Goal: Find contact information: Find contact information

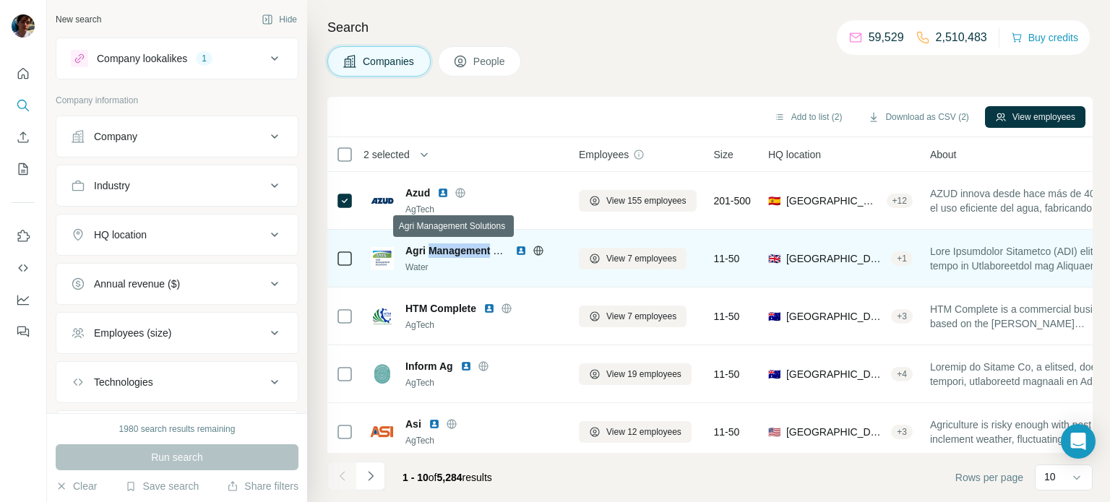
click at [0, 0] on tr "Agri Management Solutions Water View 7 employees 11-50 🇬🇧 [GEOGRAPHIC_DATA], [G…" at bounding box center [0, 0] width 0 height 0
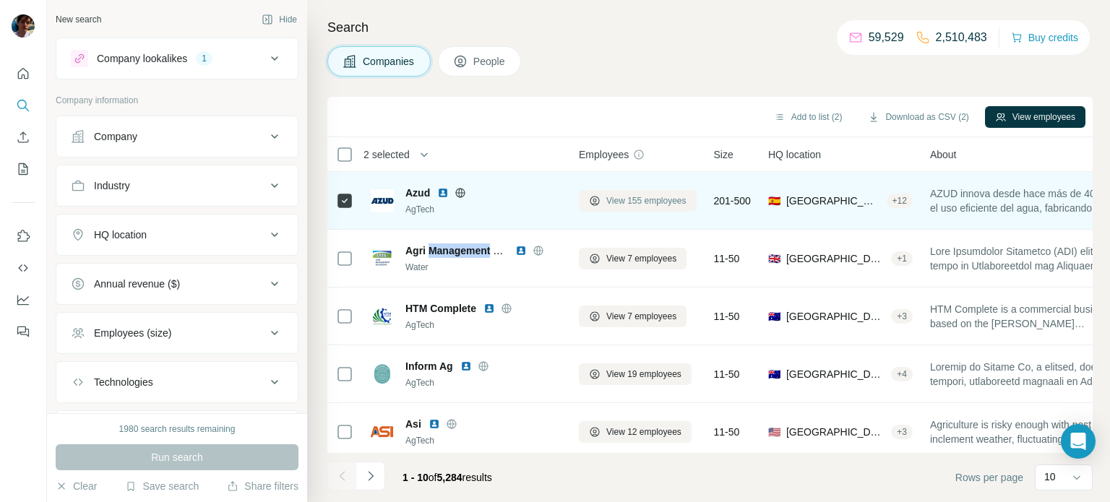
click at [654, 210] on button "View 155 employees" at bounding box center [638, 201] width 118 height 22
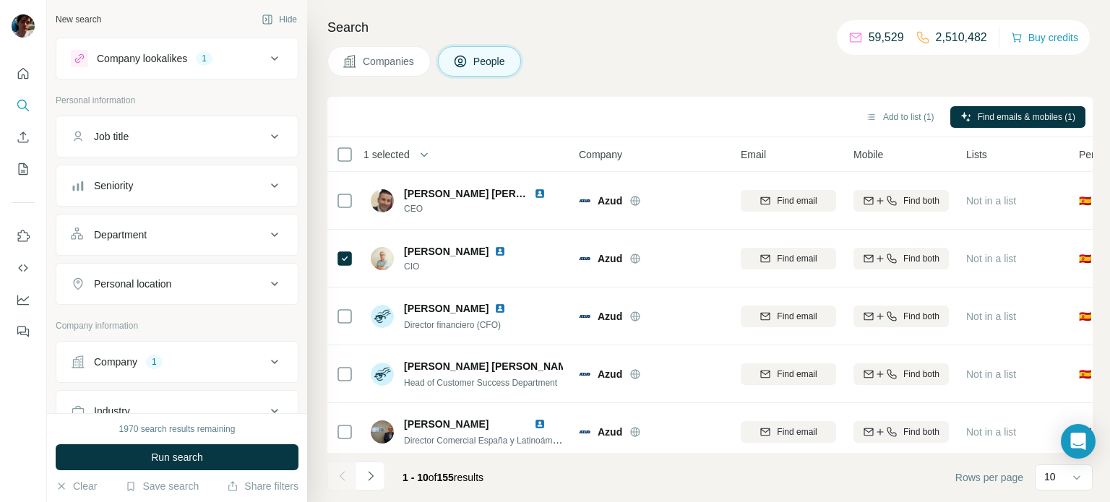
click at [400, 57] on span "Companies" at bounding box center [389, 61] width 53 height 14
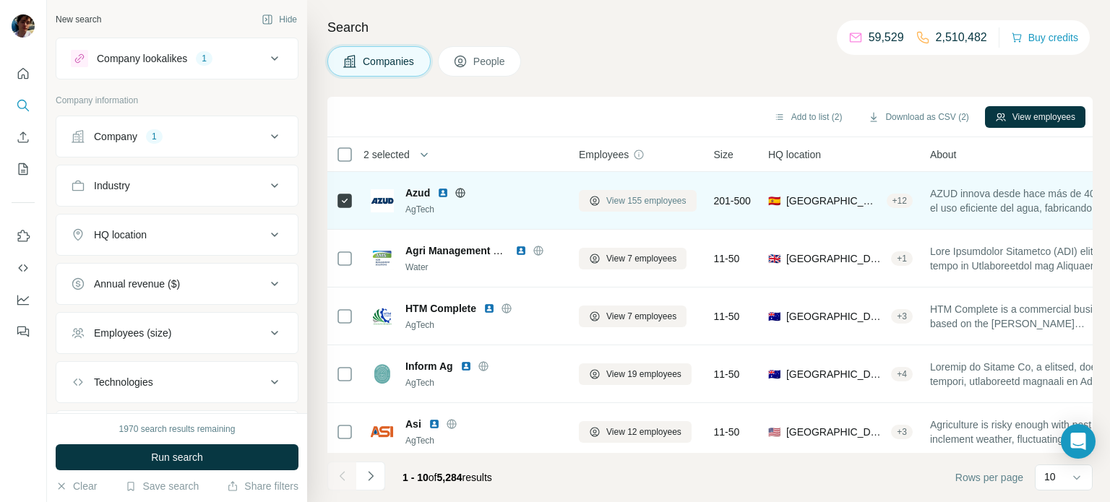
click at [609, 199] on span "View 155 employees" at bounding box center [646, 200] width 80 height 13
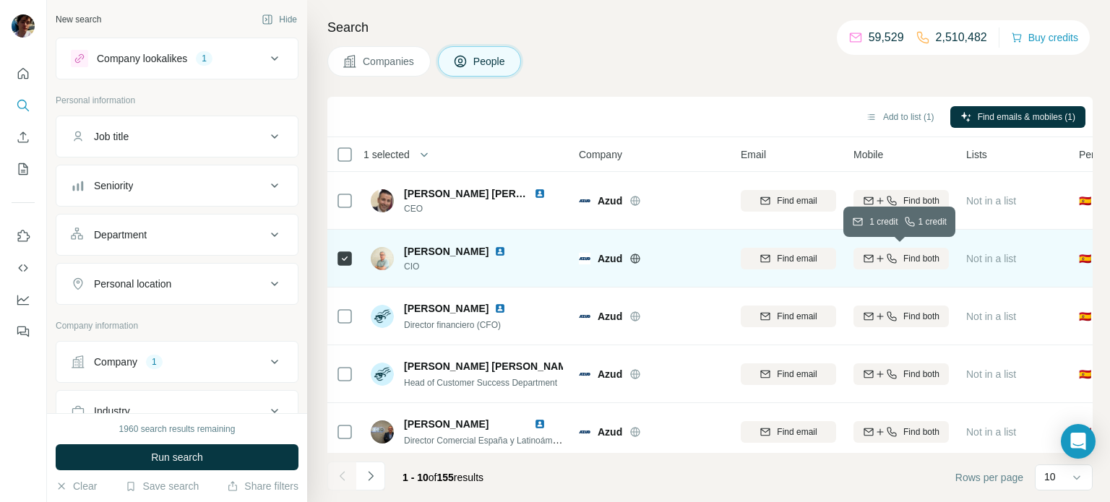
click at [936, 253] on span "Find both" at bounding box center [921, 258] width 36 height 13
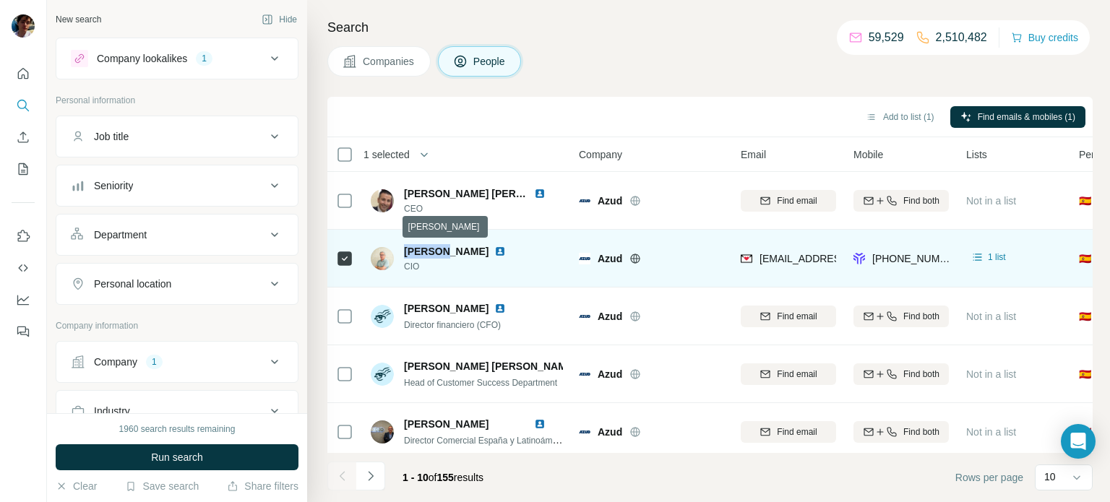
click at [0, 0] on tr "[PERSON_NAME] CIO [PERSON_NAME] [PERSON_NAME][EMAIL_ADDRESS][PERSON_NAME][DOMAI…" at bounding box center [0, 0] width 0 height 0
drag, startPoint x: 542, startPoint y: 249, endPoint x: 513, endPoint y: 265, distance: 33.0
click at [513, 265] on div "[PERSON_NAME] CIO" at bounding box center [463, 258] width 119 height 29
click at [636, 257] on icon at bounding box center [635, 259] width 12 height 12
click at [462, 251] on span "[PERSON_NAME]" at bounding box center [446, 252] width 85 height 12
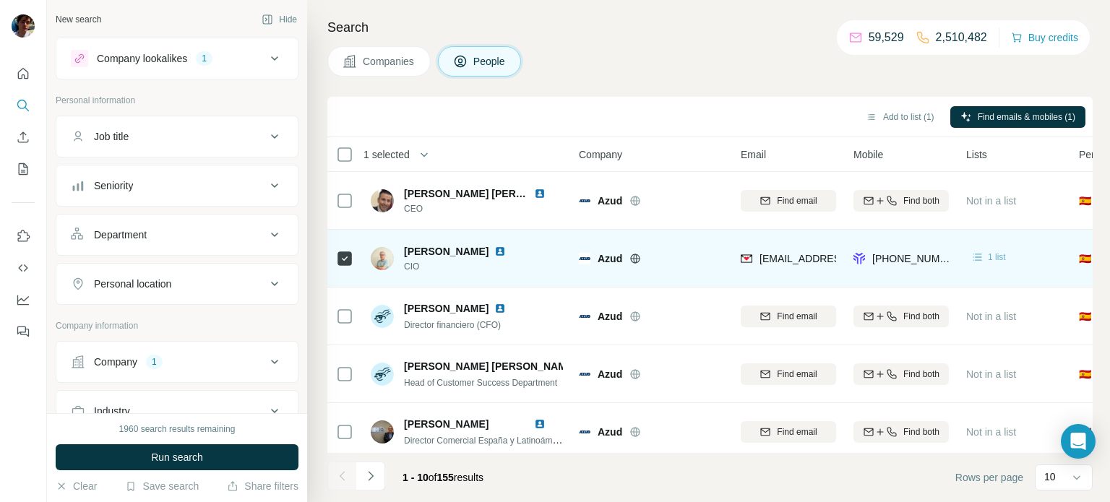
click at [1001, 256] on span "1 list" at bounding box center [997, 257] width 18 height 13
click at [469, 254] on span "[PERSON_NAME]" at bounding box center [446, 252] width 85 height 12
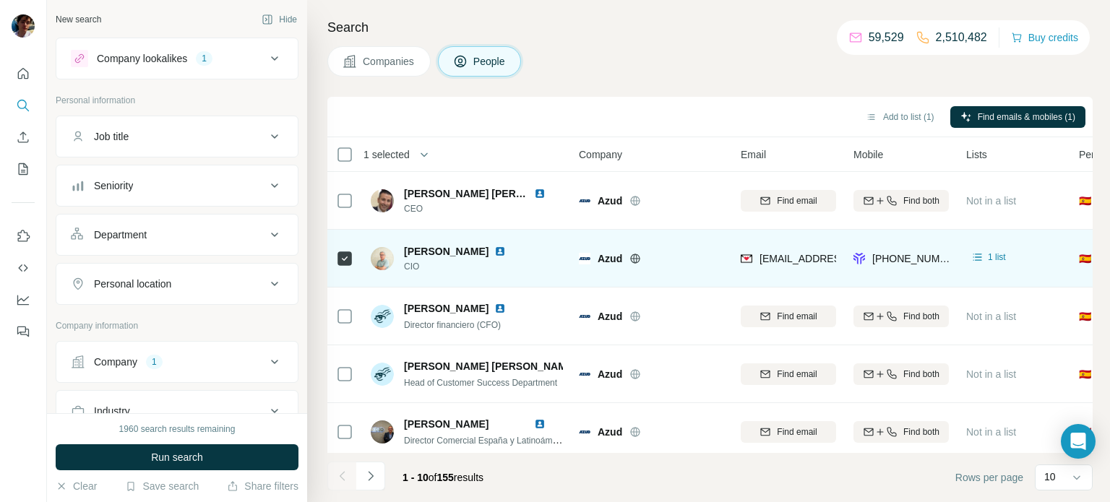
click at [398, 244] on div "[PERSON_NAME] CIO" at bounding box center [447, 258] width 152 height 29
drag, startPoint x: 402, startPoint y: 244, endPoint x: 559, endPoint y: 249, distance: 156.8
click at [523, 249] on div "[PERSON_NAME] CIO" at bounding box center [447, 258] width 152 height 29
copy div "[PERSON_NAME]"
click at [488, 250] on span "[PERSON_NAME]" at bounding box center [446, 252] width 85 height 12
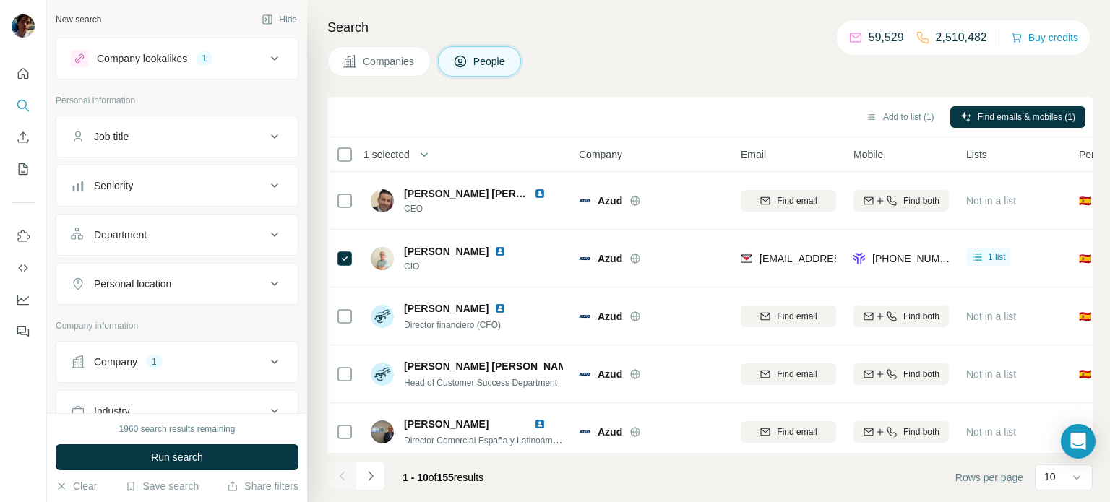
click at [397, 64] on span "Companies" at bounding box center [389, 61] width 53 height 14
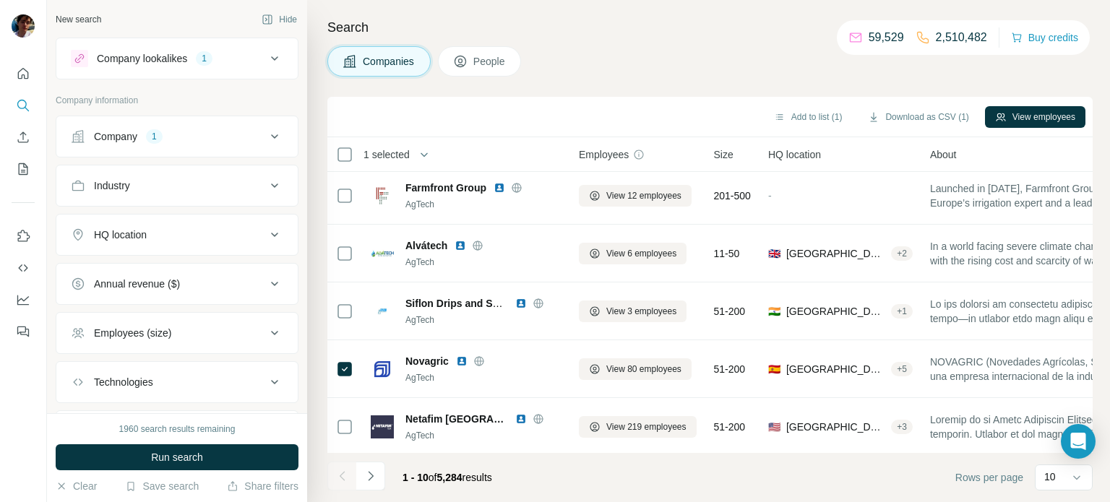
scroll to position [296, 0]
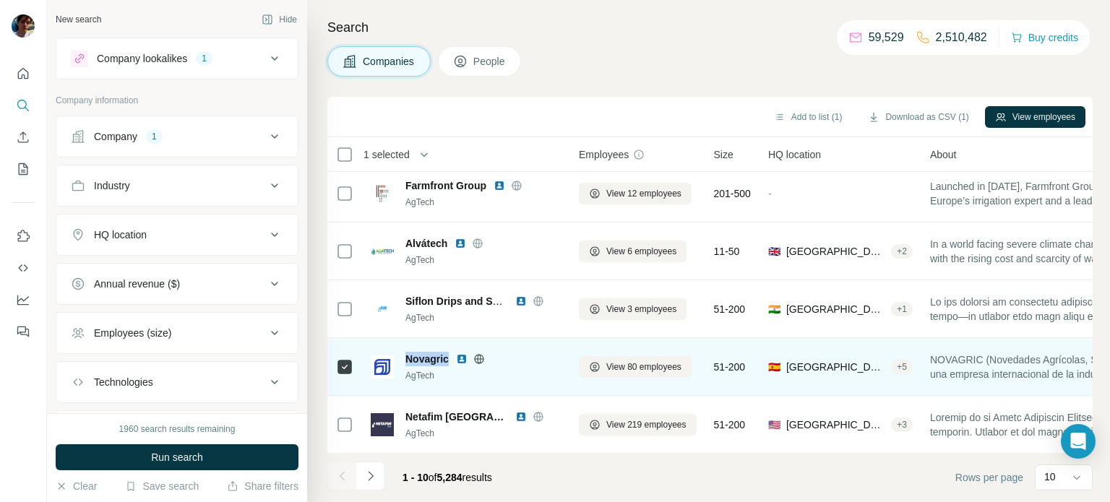
drag, startPoint x: 405, startPoint y: 353, endPoint x: 447, endPoint y: 361, distance: 42.5
click at [447, 361] on span "Novagric" at bounding box center [426, 359] width 43 height 14
copy span "Novagric"
click at [617, 370] on span "View 80 employees" at bounding box center [643, 367] width 75 height 13
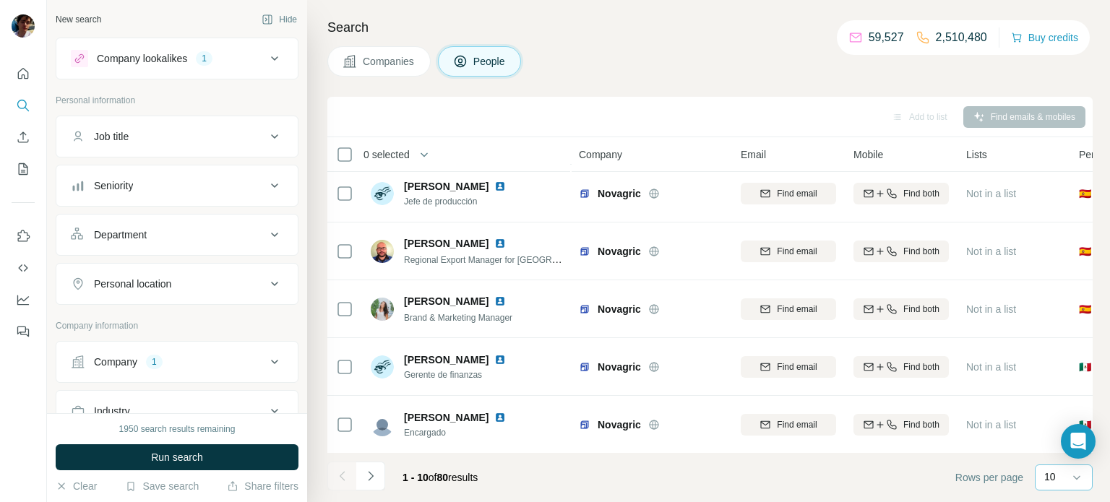
click at [1061, 484] on div "10" at bounding box center [1062, 477] width 36 height 25
click at [1053, 358] on div "60" at bounding box center [1063, 367] width 51 height 26
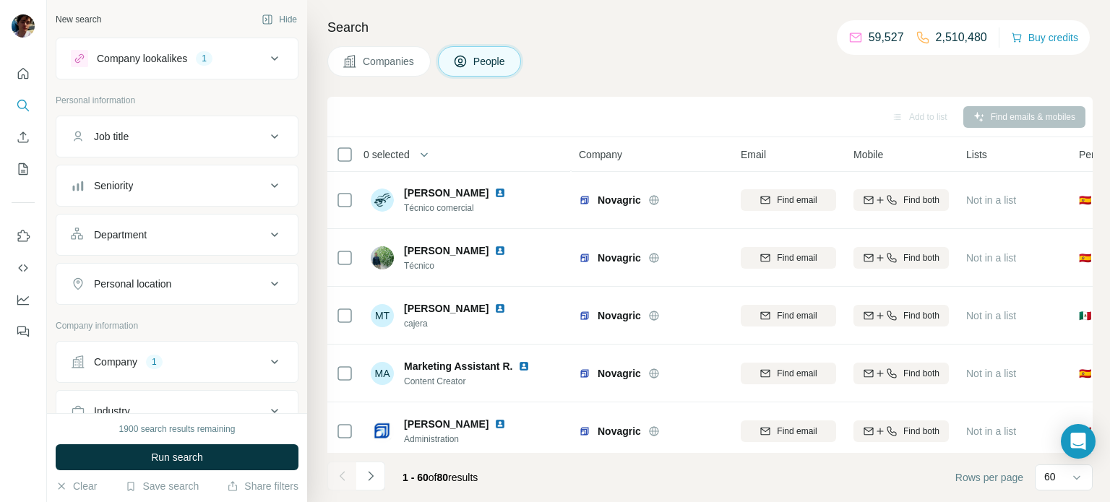
scroll to position [3186, 0]
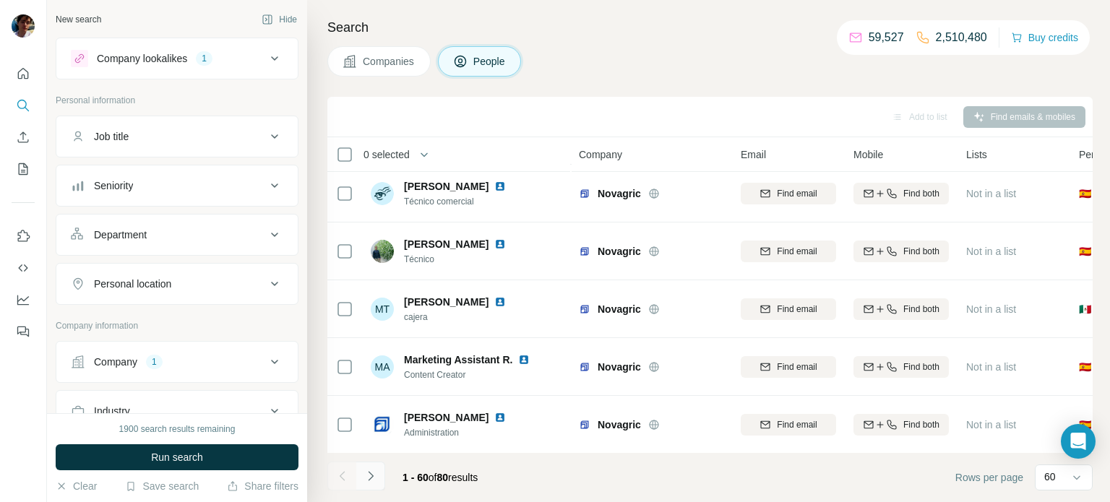
click at [363, 476] on icon "Navigate to next page" at bounding box center [370, 476] width 14 height 14
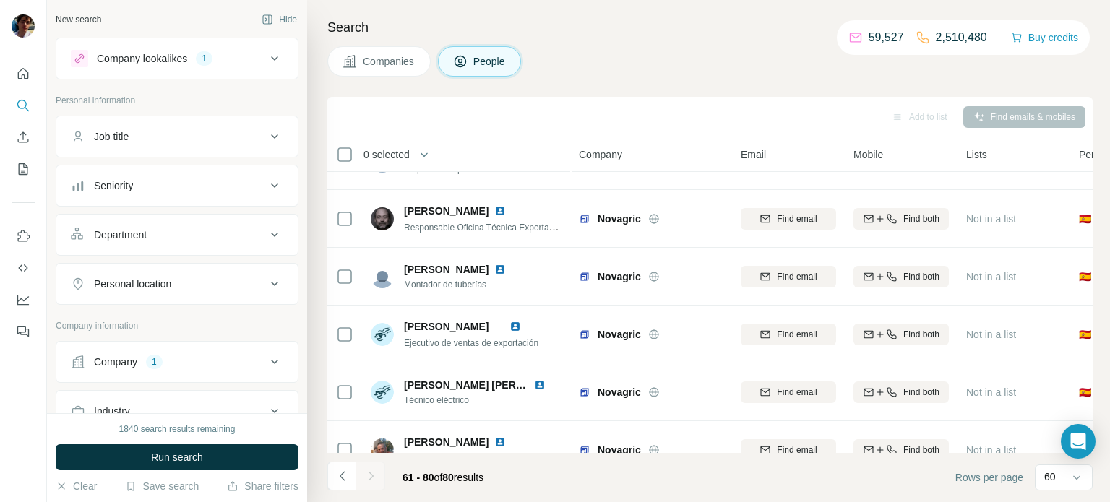
scroll to position [0, 0]
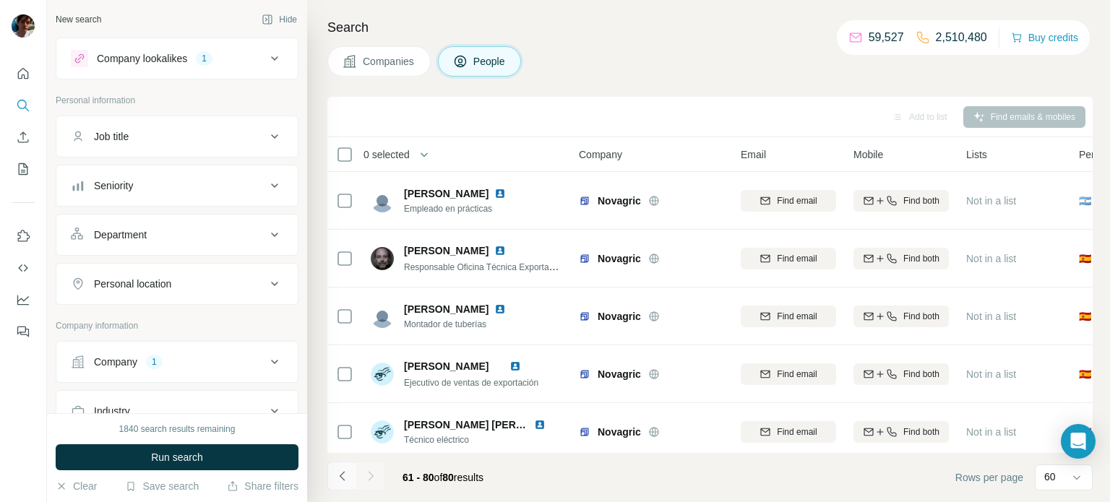
click at [340, 484] on button "Navigate to previous page" at bounding box center [341, 476] width 29 height 29
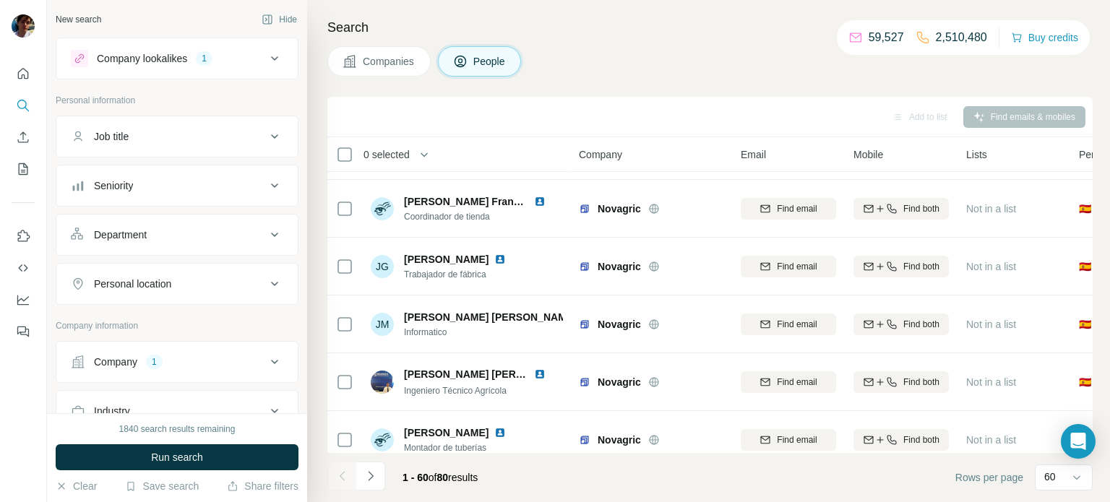
scroll to position [2538, 0]
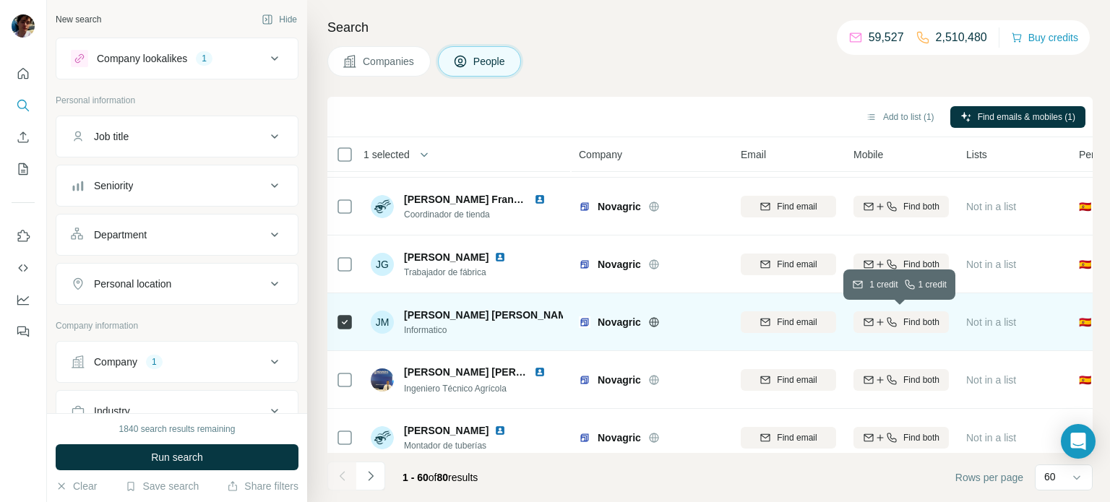
click at [907, 327] on span "Find both" at bounding box center [921, 322] width 36 height 13
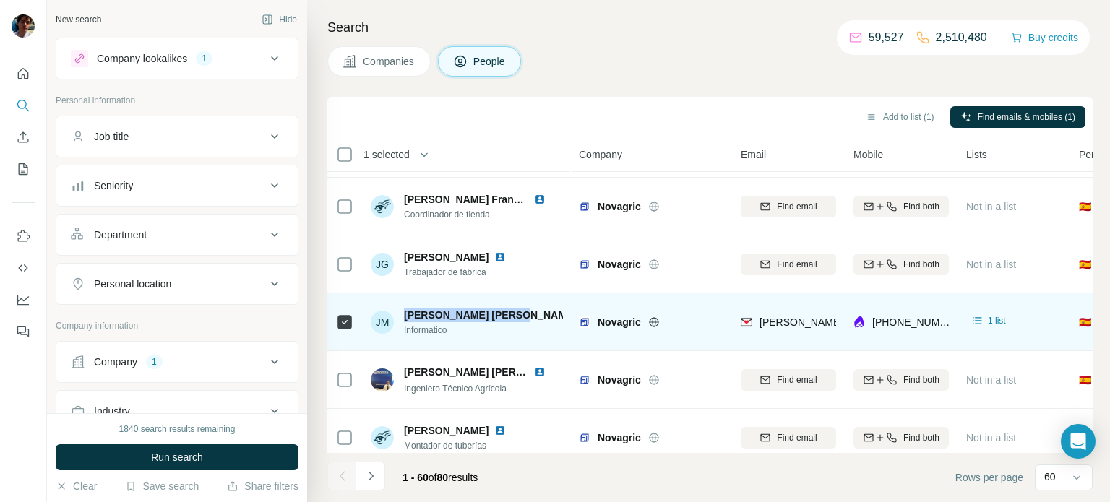
drag, startPoint x: 404, startPoint y: 311, endPoint x: 512, endPoint y: 316, distance: 108.5
click at [512, 316] on div "[PERSON_NAME] [PERSON_NAME]" at bounding box center [483, 315] width 159 height 14
copy span "[PERSON_NAME] [PERSON_NAME]"
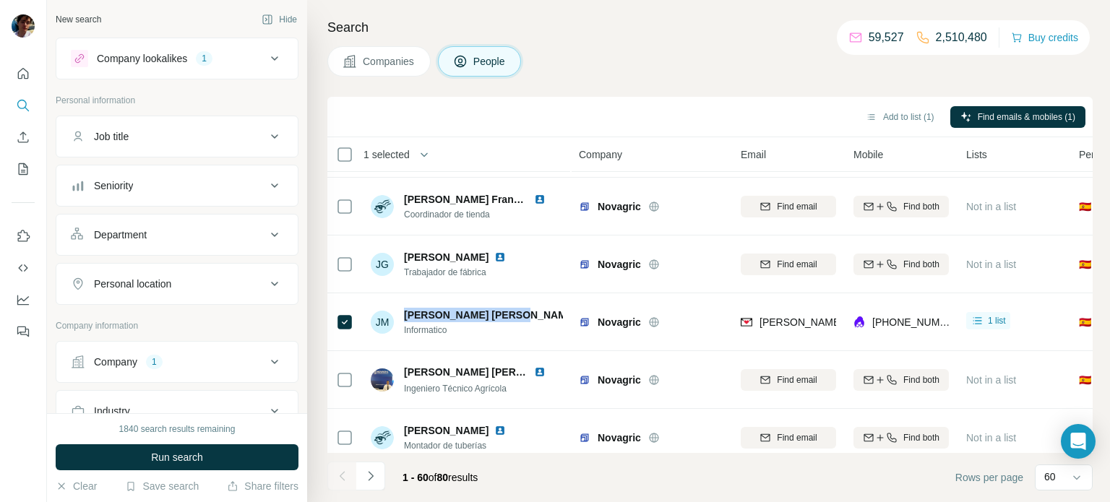
click at [383, 64] on span "Companies" at bounding box center [389, 61] width 53 height 14
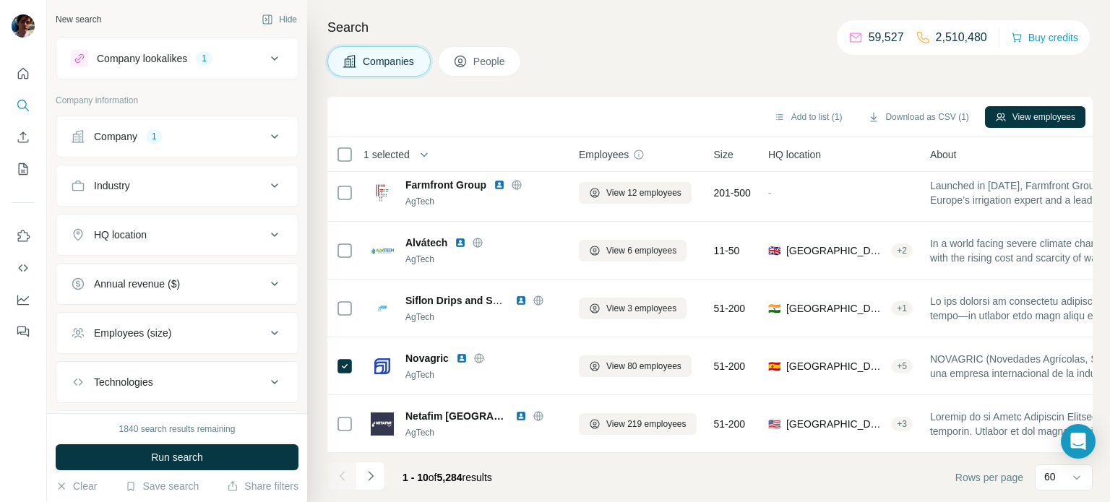
scroll to position [296, 0]
click at [471, 56] on button "People" at bounding box center [480, 61] width 84 height 30
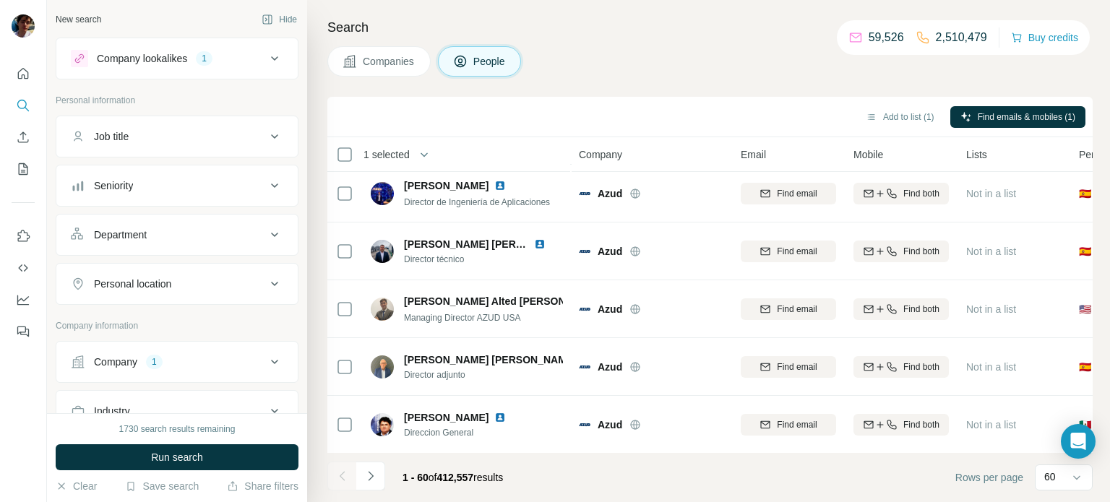
scroll to position [2538, 0]
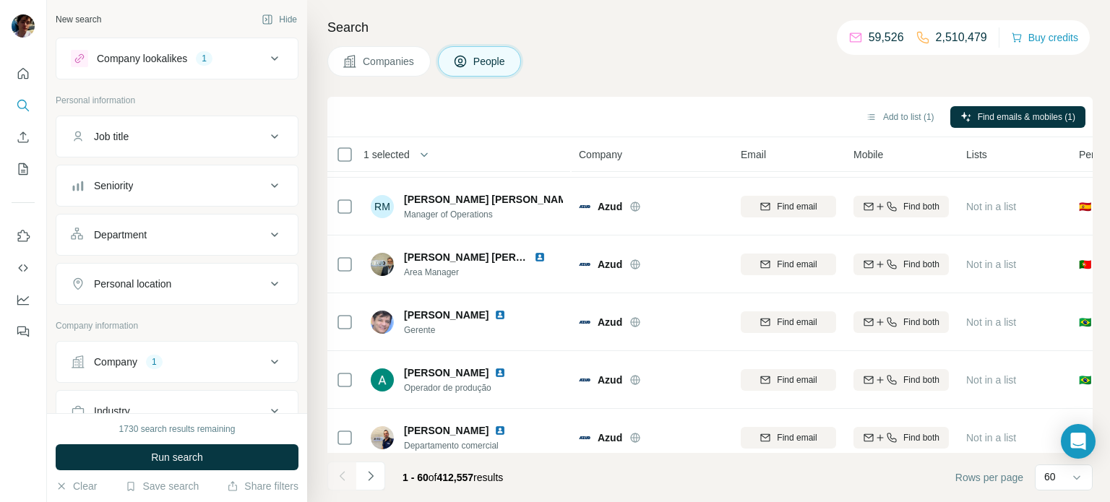
click at [360, 72] on button "Companies" at bounding box center [378, 61] width 103 height 30
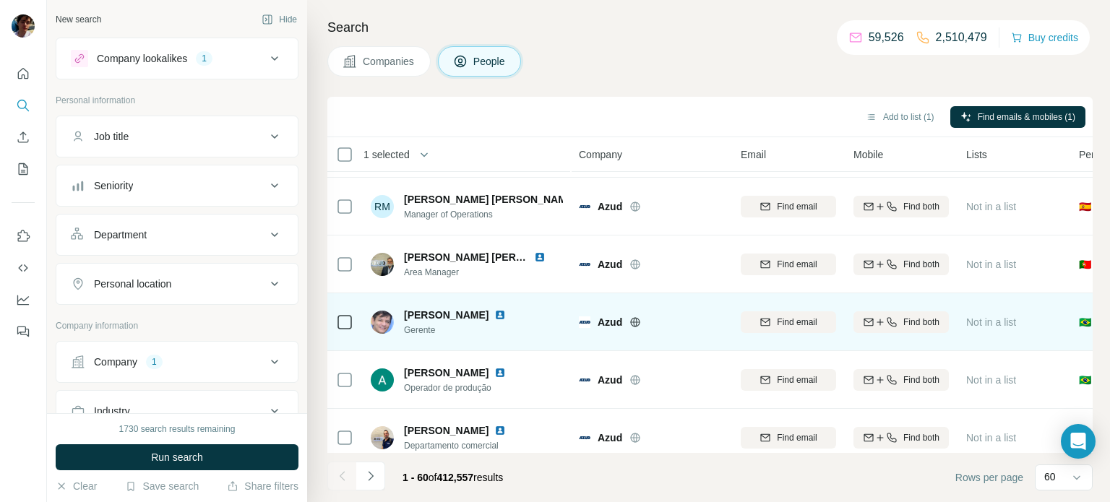
click at [364, 60] on span "Companies" at bounding box center [389, 61] width 53 height 14
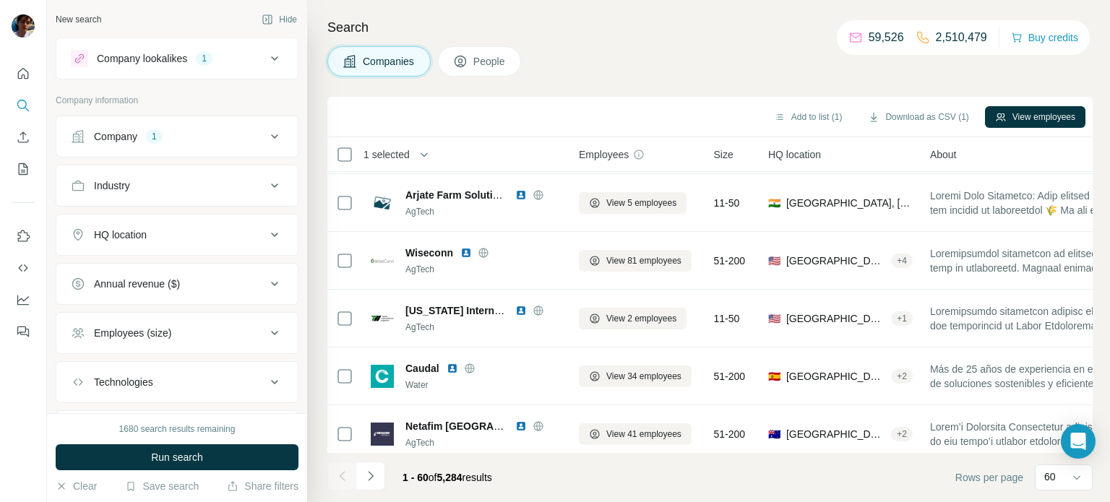
scroll to position [893, 0]
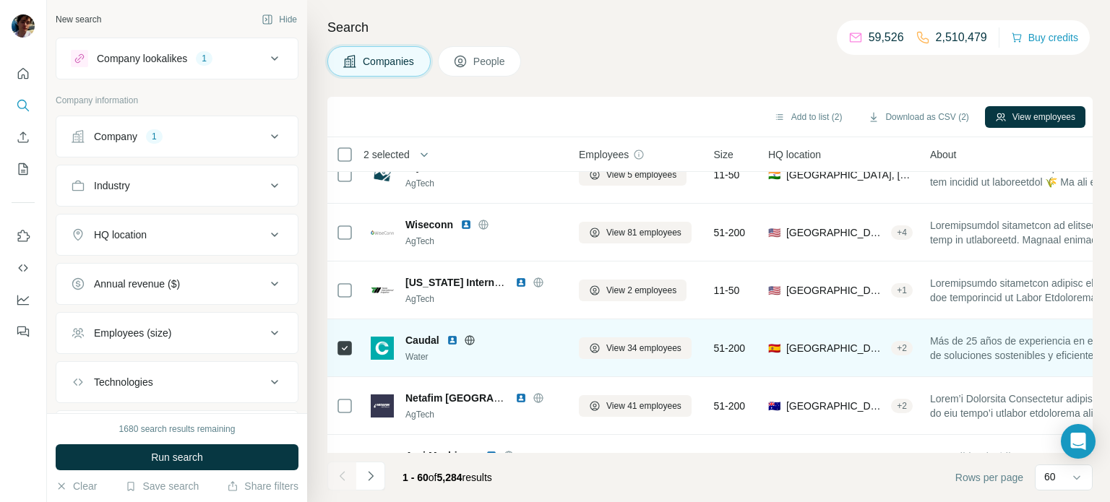
click at [418, 337] on span "Caudal" at bounding box center [422, 340] width 34 height 14
click at [621, 355] on button "View 34 employees" at bounding box center [635, 348] width 113 height 22
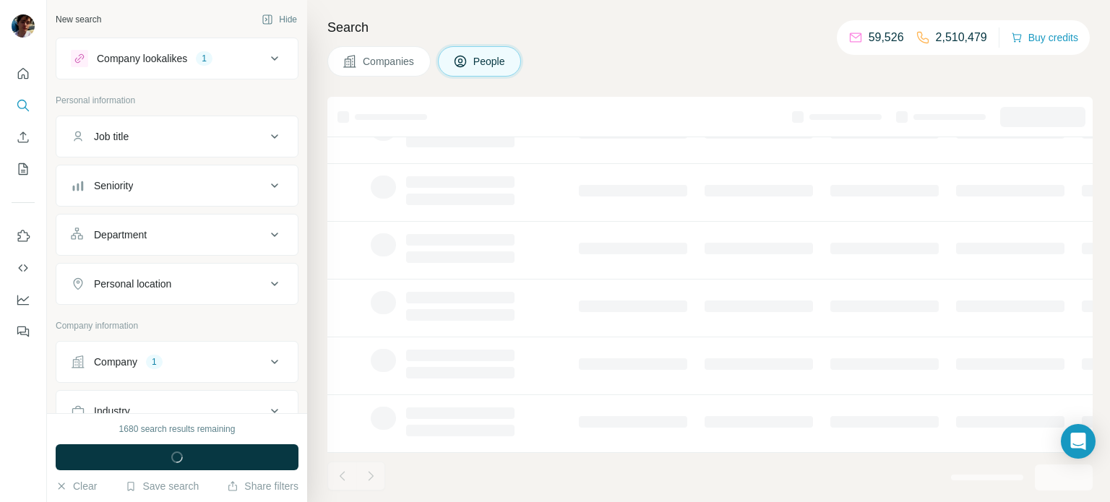
scroll to position [296, 0]
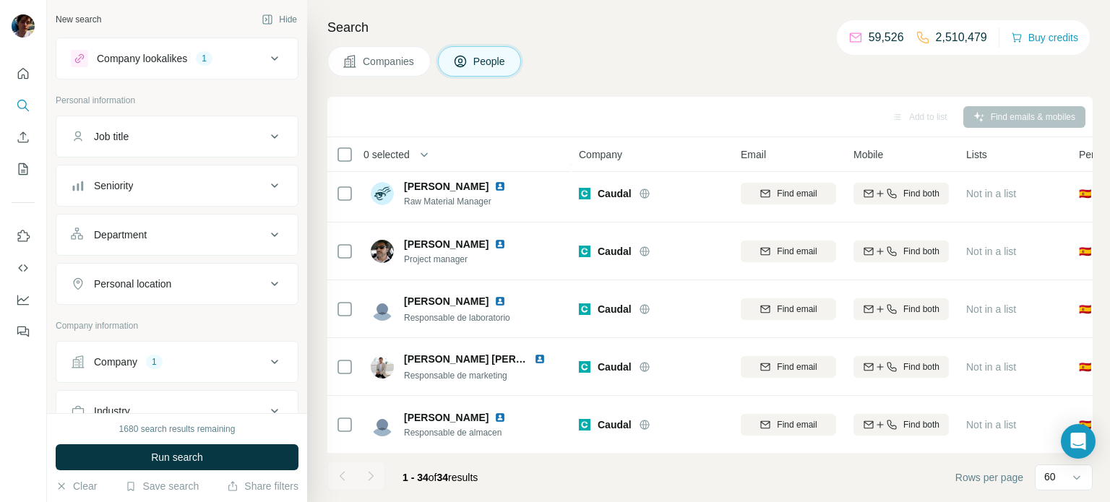
scroll to position [893, 0]
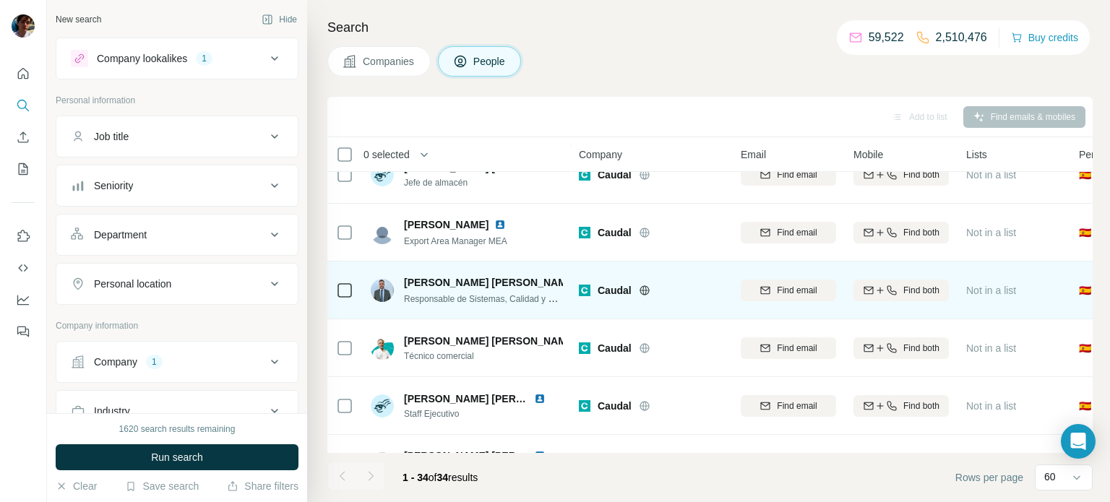
click at [527, 298] on span "Responsable de Sistemas, Calidad y Medio Ambiente" at bounding box center [507, 299] width 207 height 12
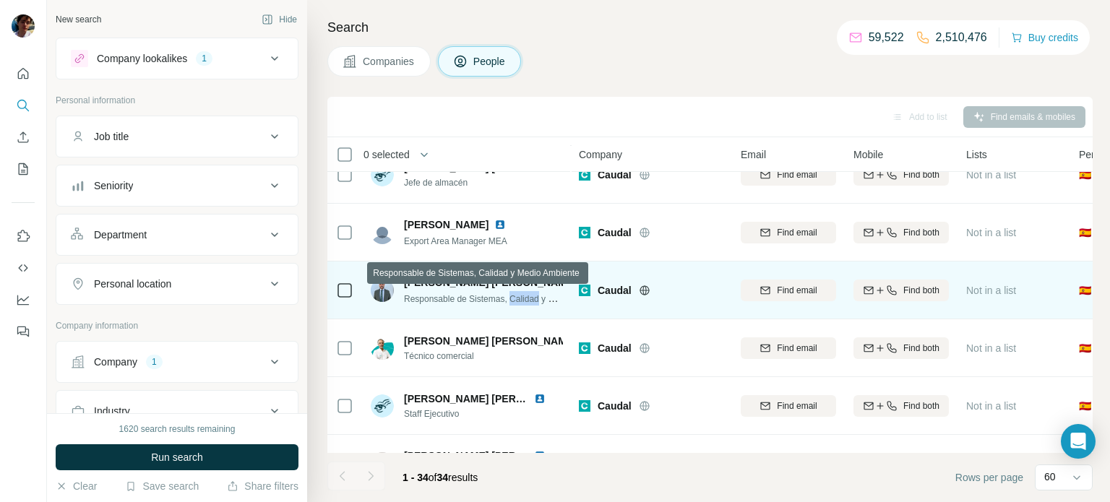
click at [527, 298] on span "Responsable de Sistemas, Calidad y Medio Ambiente" at bounding box center [507, 299] width 207 height 12
click at [531, 301] on span "Responsable de Sistemas, Calidad y Medio Ambiente" at bounding box center [507, 299] width 207 height 12
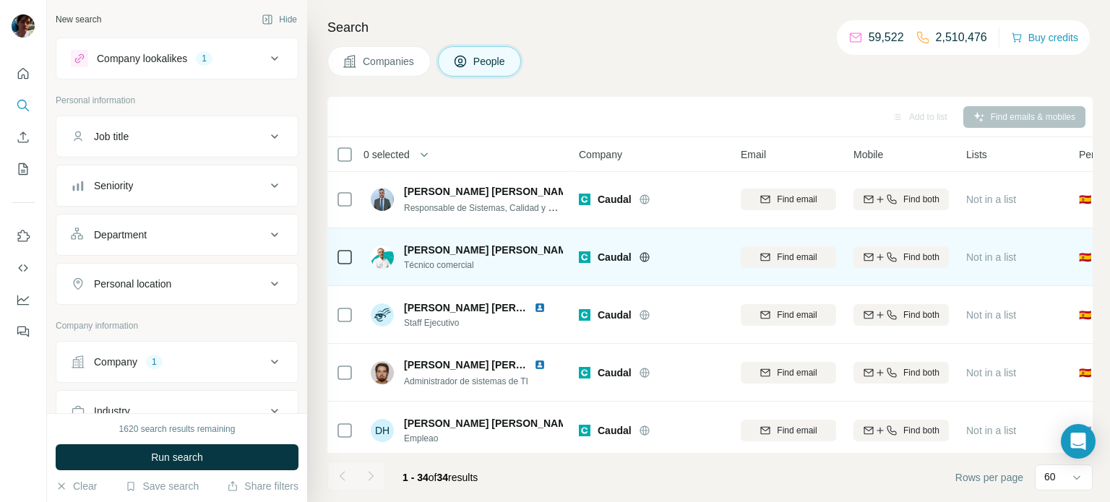
scroll to position [993, 0]
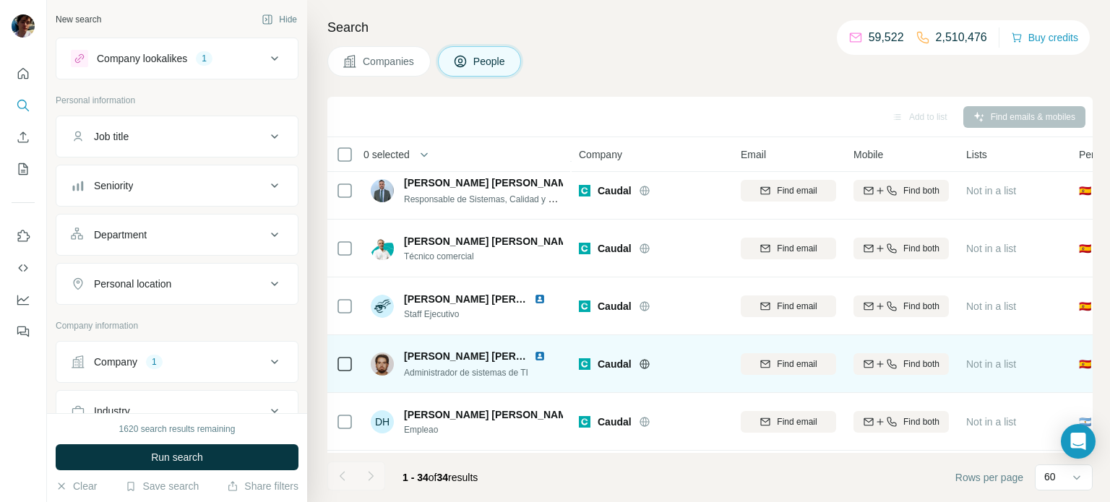
click at [526, 376] on span "Administrador de sistemas de TI" at bounding box center [466, 373] width 124 height 10
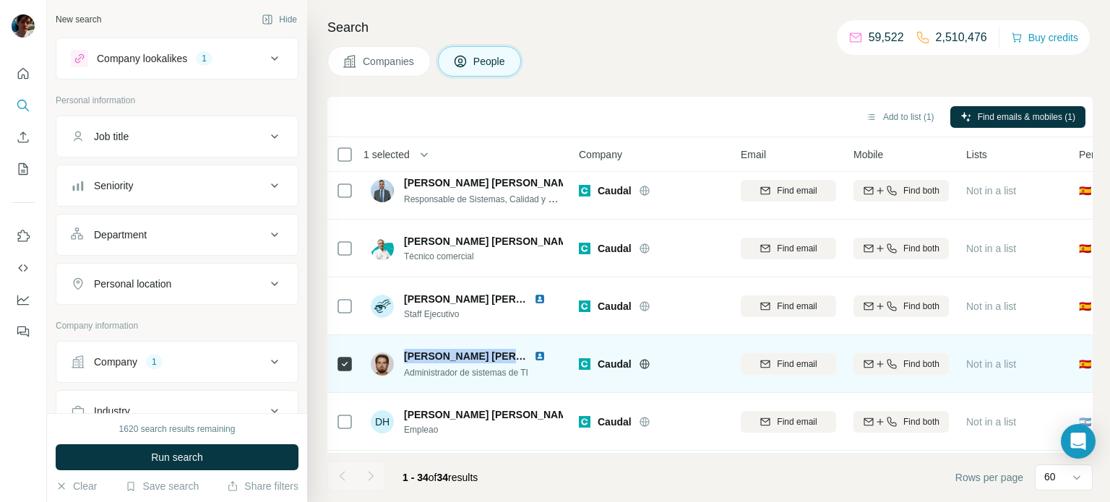
drag, startPoint x: 402, startPoint y: 355, endPoint x: 522, endPoint y: 361, distance: 120.1
click at [526, 361] on div "[PERSON_NAME] [PERSON_NAME] [PERSON_NAME] Administrador de sistemas de TI" at bounding box center [467, 364] width 192 height 30
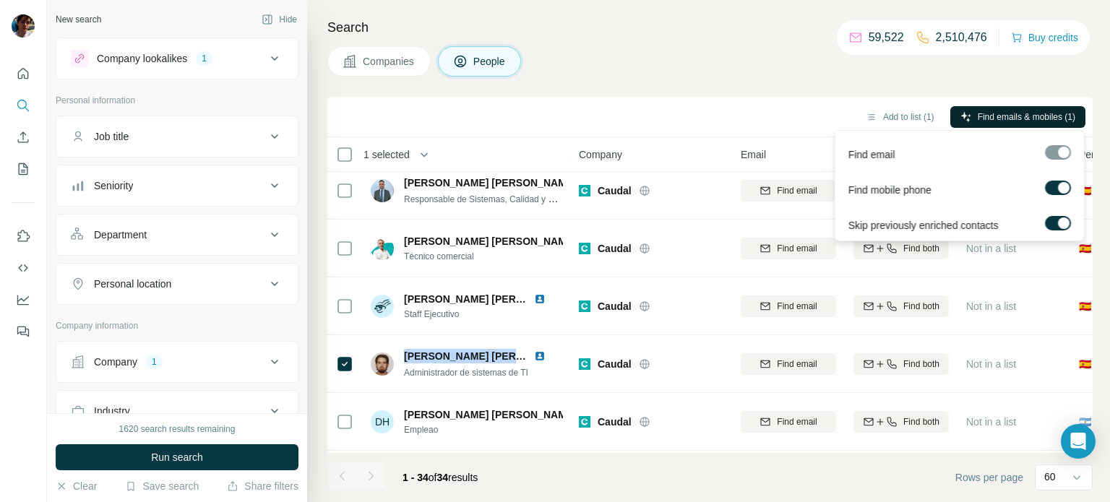
click at [1003, 118] on span "Find emails & mobiles (1)" at bounding box center [1027, 117] width 98 height 13
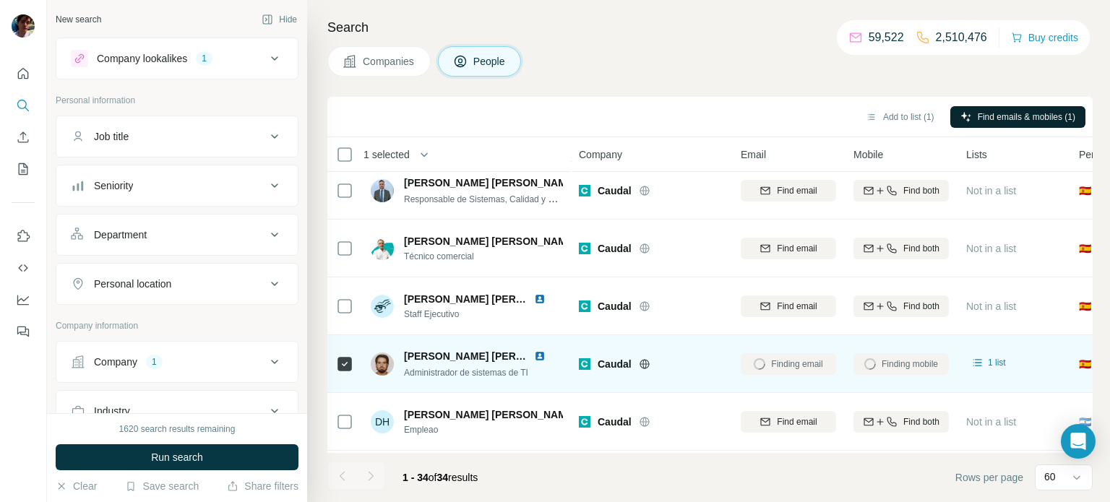
click at [551, 366] on div "Administrador de sistemas de TI" at bounding box center [483, 372] width 159 height 14
drag, startPoint x: 400, startPoint y: 351, endPoint x: 489, endPoint y: 358, distance: 89.1
click at [497, 357] on div "[PERSON_NAME] [PERSON_NAME] [PERSON_NAME] Administrador de sistemas de TI" at bounding box center [467, 364] width 192 height 30
drag, startPoint x: 406, startPoint y: 355, endPoint x: 530, endPoint y: 355, distance: 124.3
click at [530, 355] on div "[PERSON_NAME] [PERSON_NAME] [PERSON_NAME]" at bounding box center [483, 356] width 159 height 14
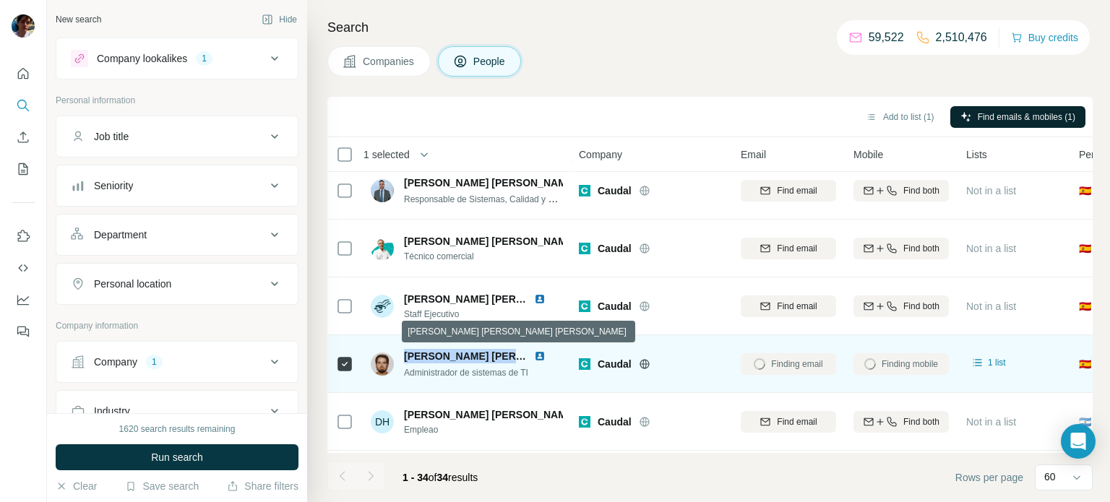
copy span "[PERSON_NAME] [PERSON_NAME] Andr"
